Goal: Task Accomplishment & Management: Manage account settings

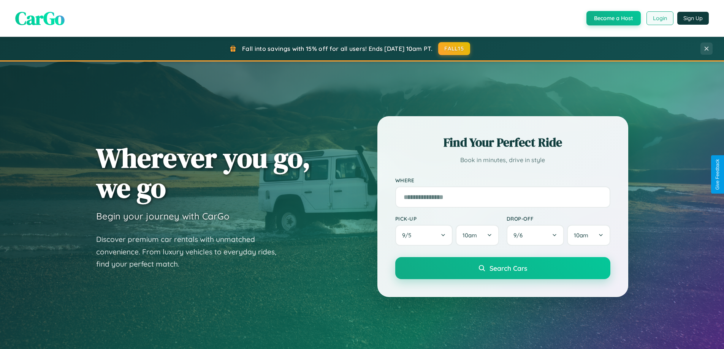
click at [659, 18] on button "Login" at bounding box center [659, 18] width 27 height 14
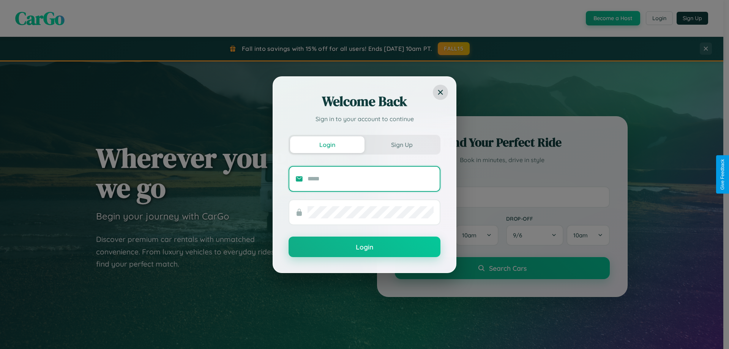
click at [371, 179] on input "text" at bounding box center [371, 179] width 126 height 12
type input "**********"
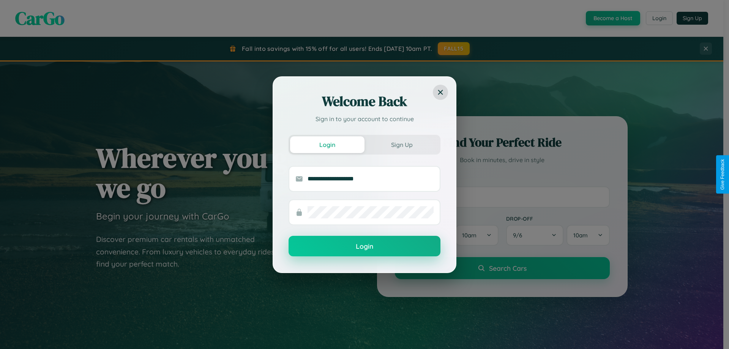
click at [365, 246] on button "Login" at bounding box center [365, 246] width 152 height 21
click at [659, 18] on div "Welcome Back Sign in to your account to continue Login Sign Up Login" at bounding box center [364, 174] width 729 height 349
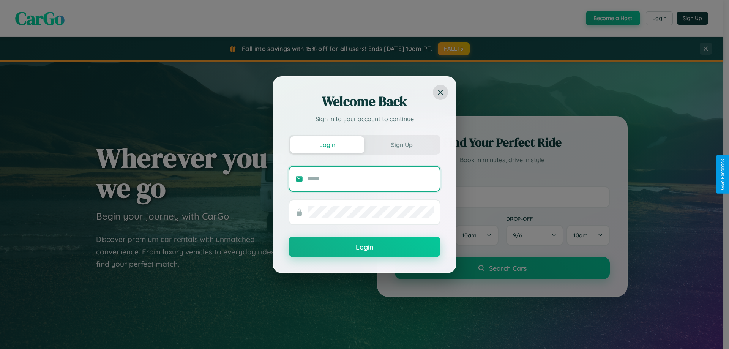
click at [371, 179] on input "text" at bounding box center [371, 179] width 126 height 12
type input "**********"
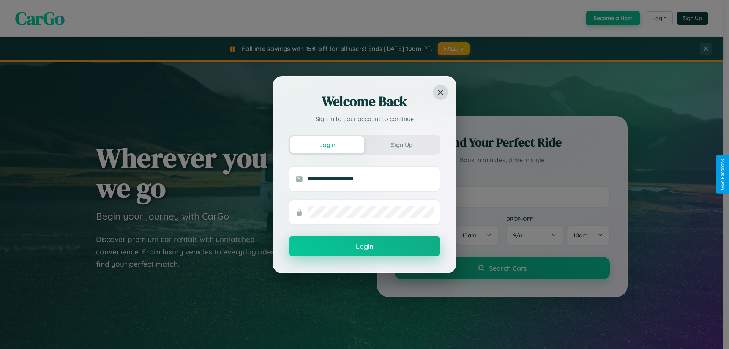
click at [365, 246] on button "Login" at bounding box center [365, 246] width 152 height 21
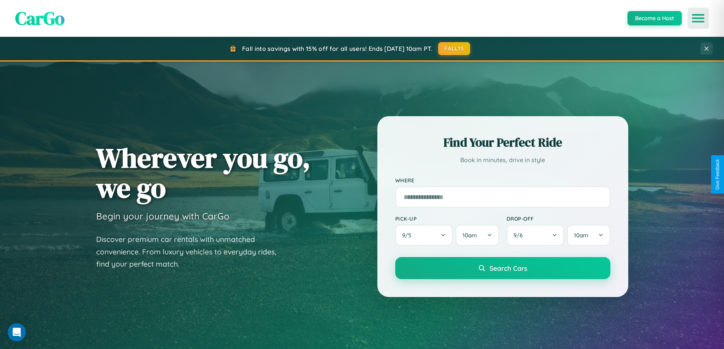
click at [698, 18] on icon "Open menu" at bounding box center [697, 18] width 11 height 7
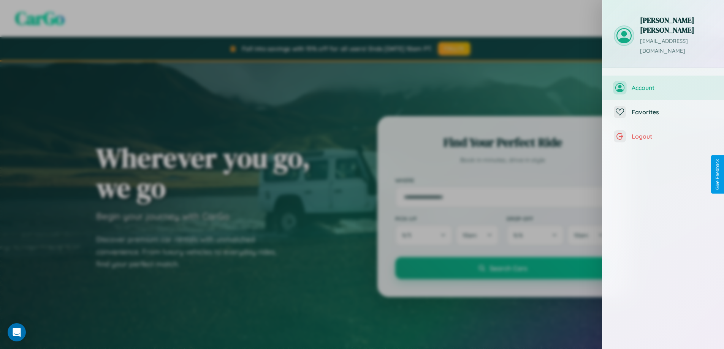
click at [663, 84] on span "Account" at bounding box center [671, 88] width 81 height 8
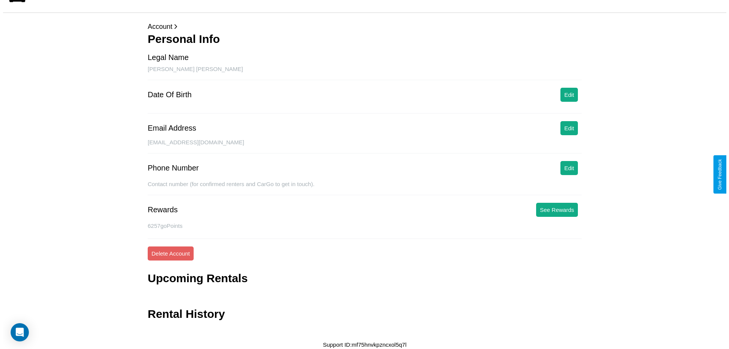
scroll to position [18, 0]
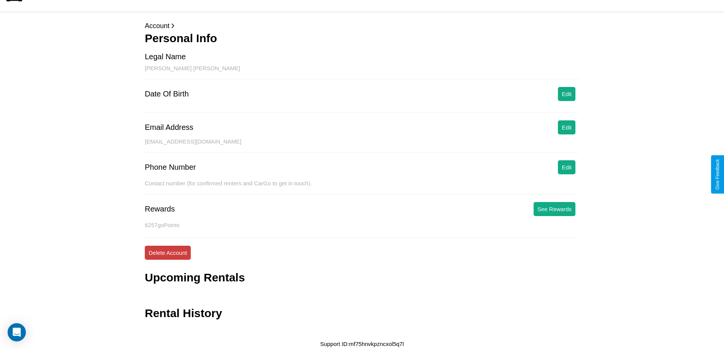
click at [167, 253] on button "Delete Account" at bounding box center [168, 253] width 46 height 14
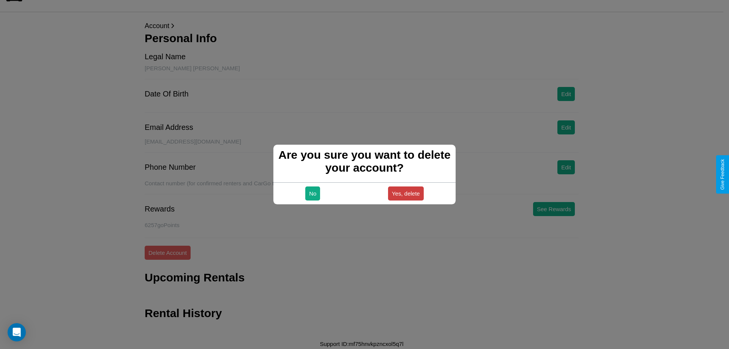
click at [406, 193] on button "Yes, delete" at bounding box center [406, 193] width 36 height 14
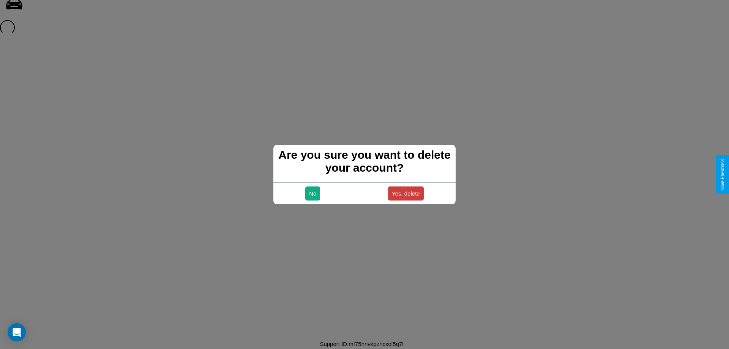
scroll to position [10, 0]
